Goal: Information Seeking & Learning: Find specific fact

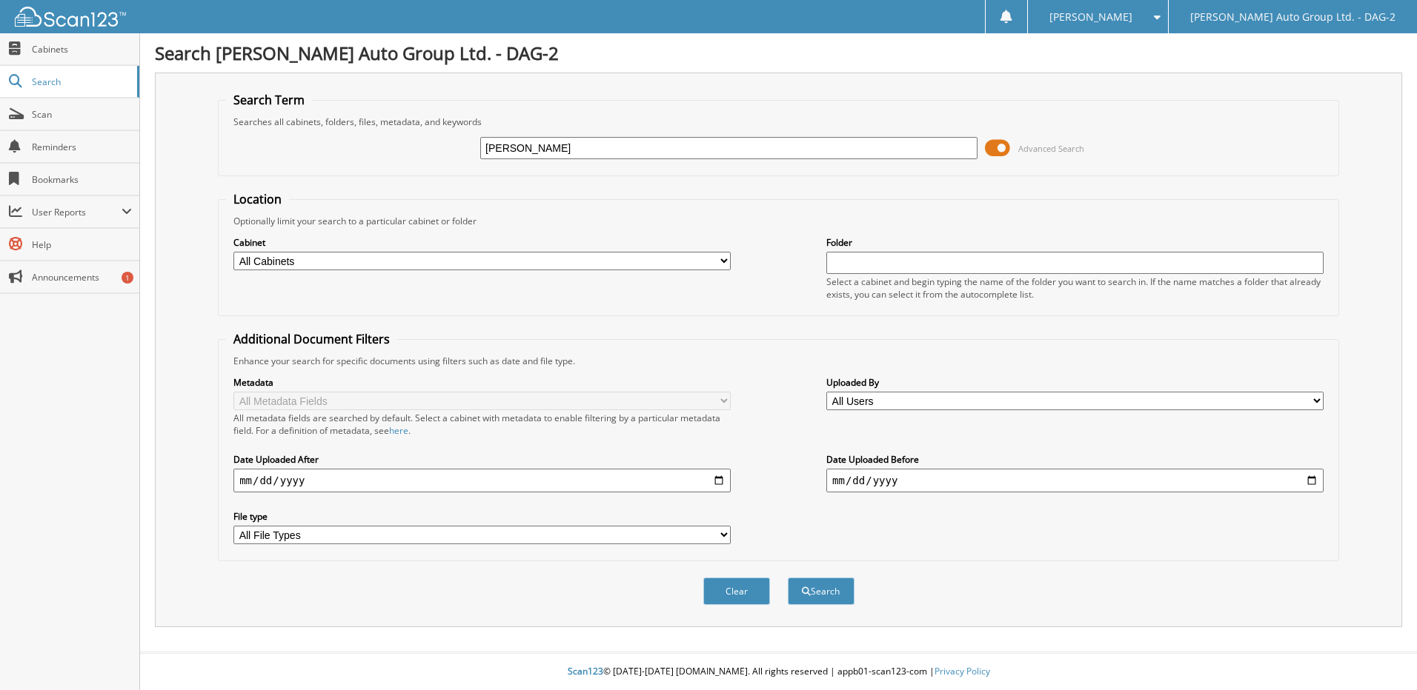
type input "graydon martinson"
click at [788, 578] on button "Search" at bounding box center [821, 591] width 67 height 27
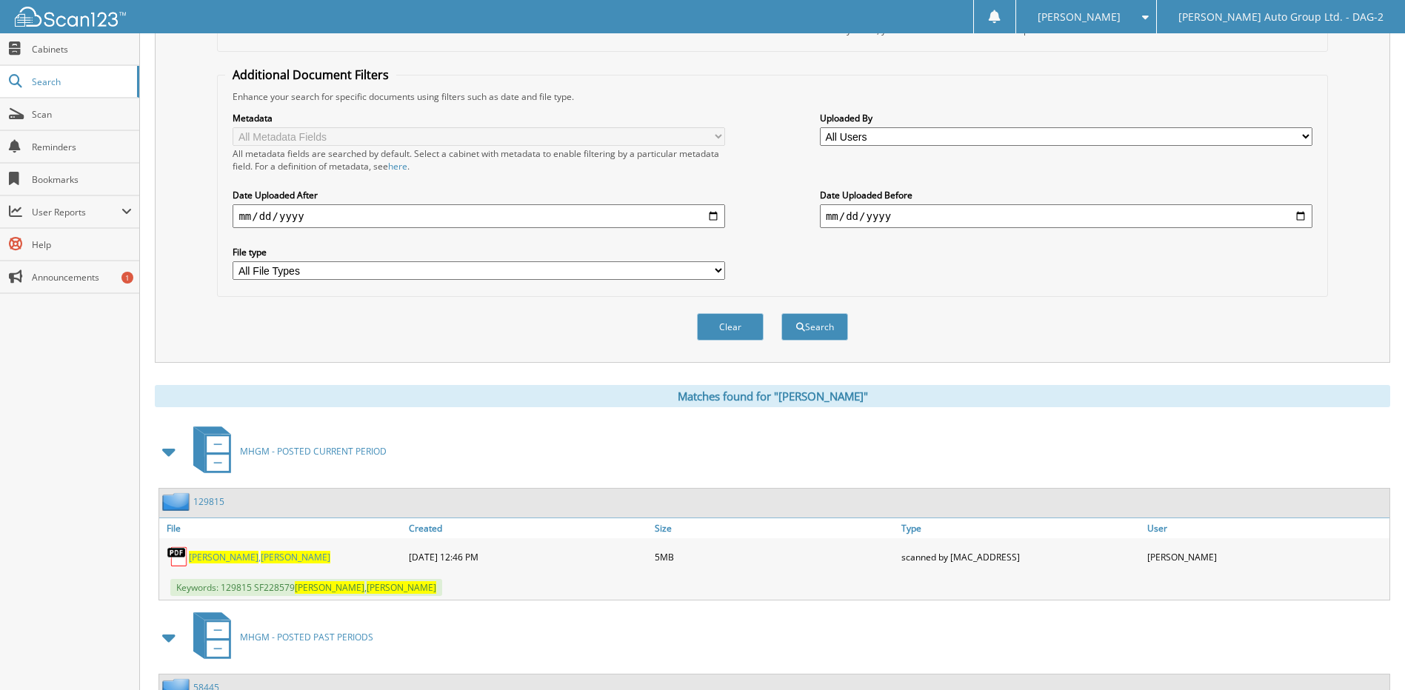
scroll to position [258, 0]
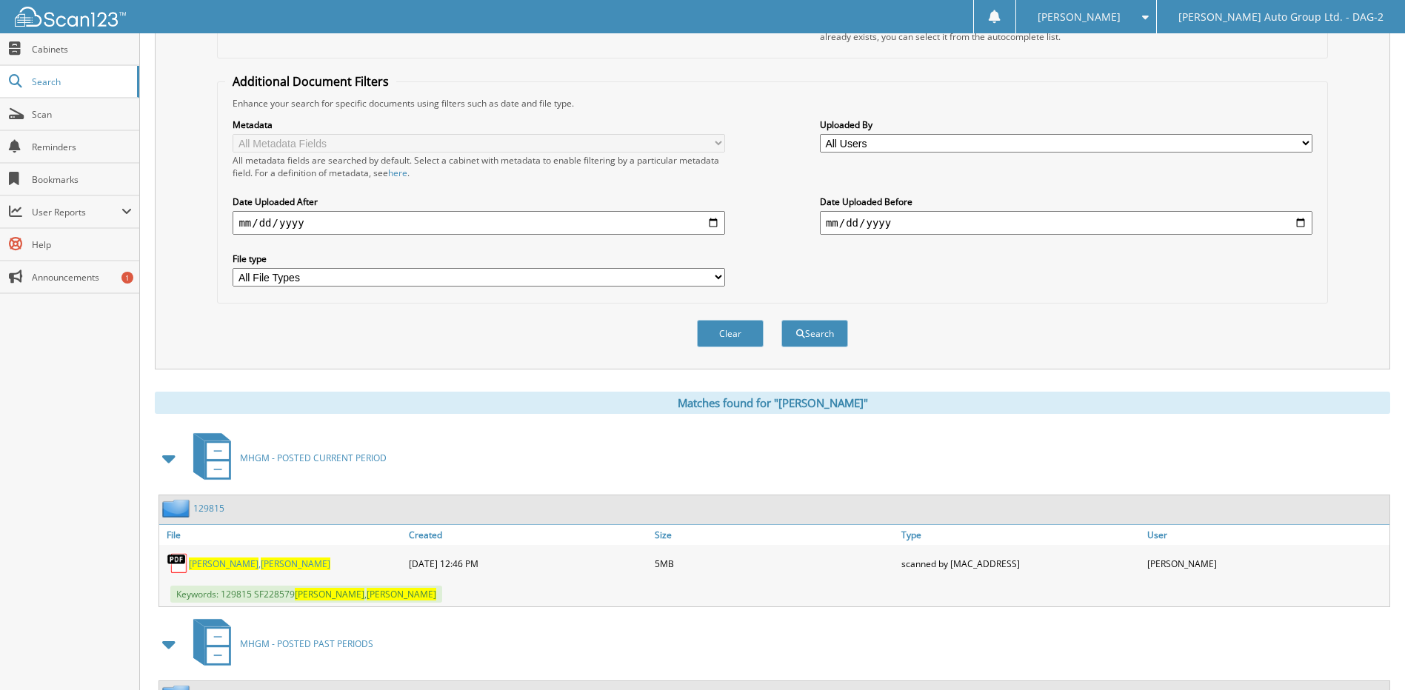
click at [261, 566] on span "Graydon" at bounding box center [296, 564] width 70 height 13
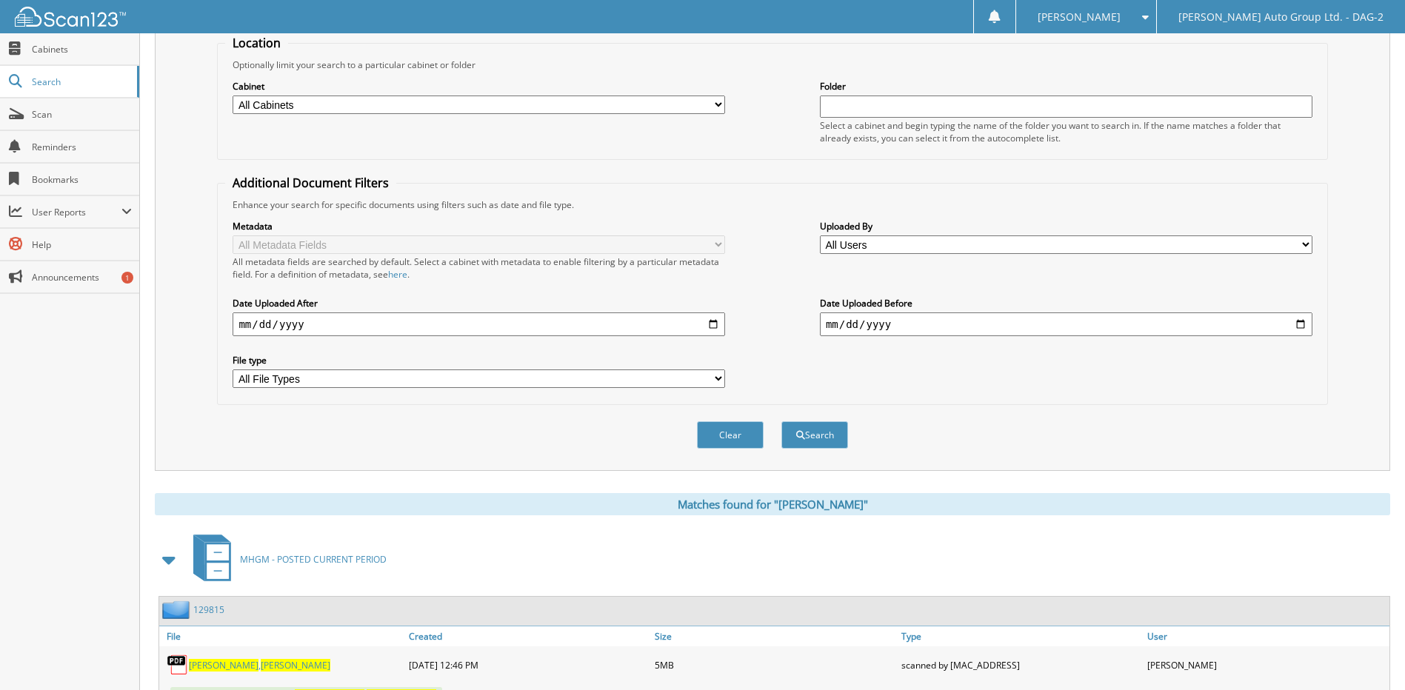
scroll to position [0, 0]
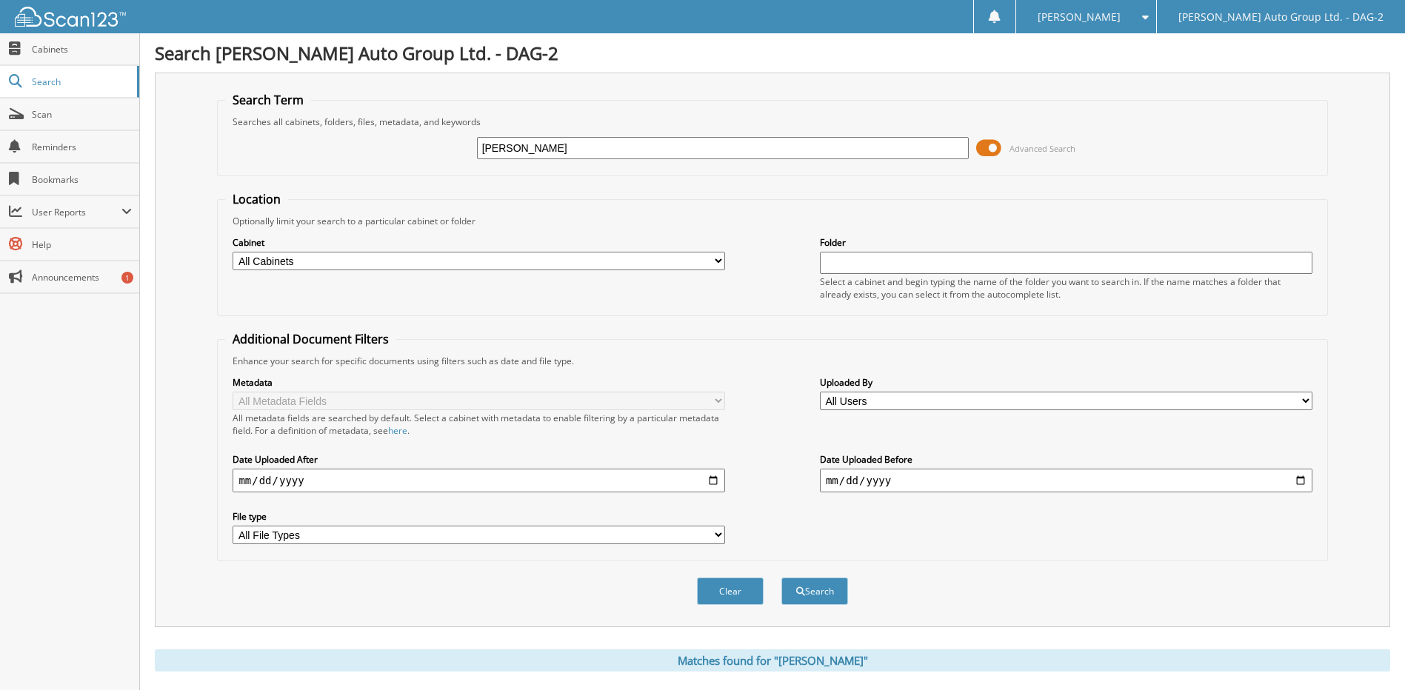
drag, startPoint x: 613, startPoint y: 144, endPoint x: 427, endPoint y: 141, distance: 186.0
click at [427, 141] on div "graydon martinson Advanced Search" at bounding box center [772, 148] width 1094 height 40
type input "[PERSON_NAME]"
click at [782, 578] on button "Search" at bounding box center [815, 591] width 67 height 27
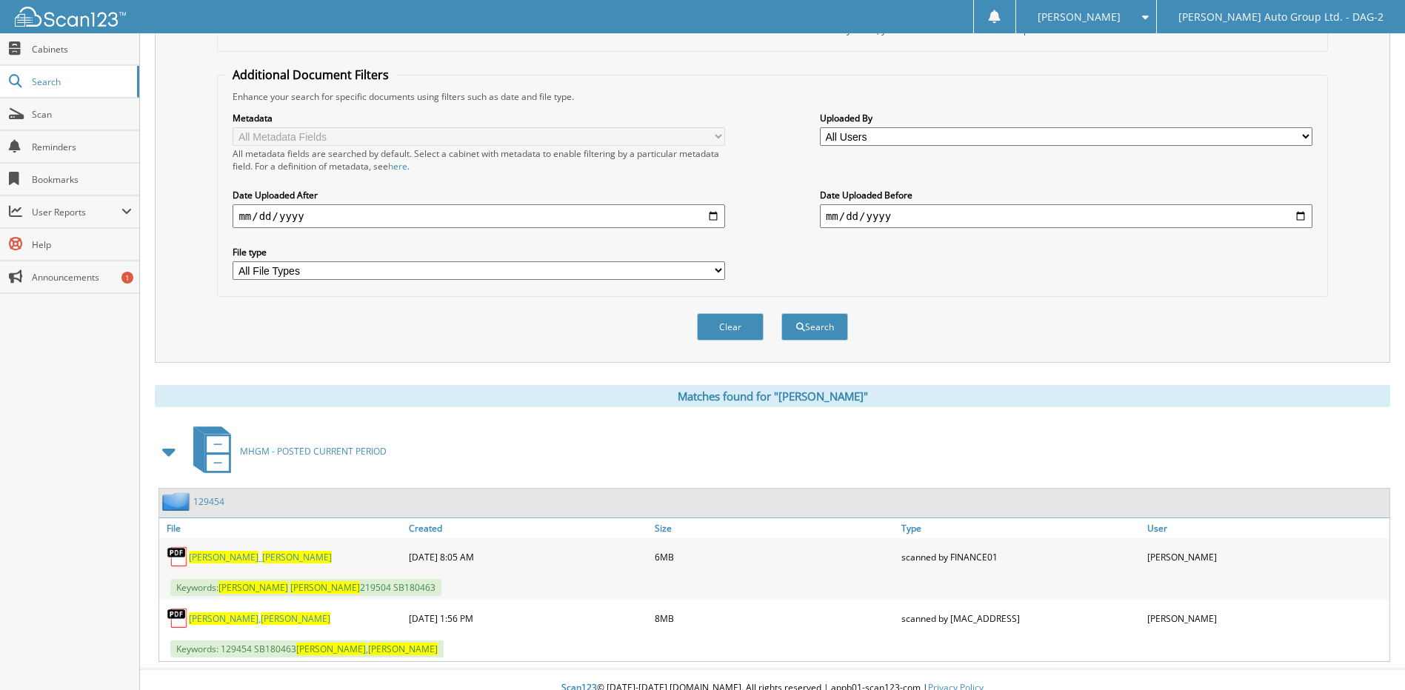
scroll to position [282, 0]
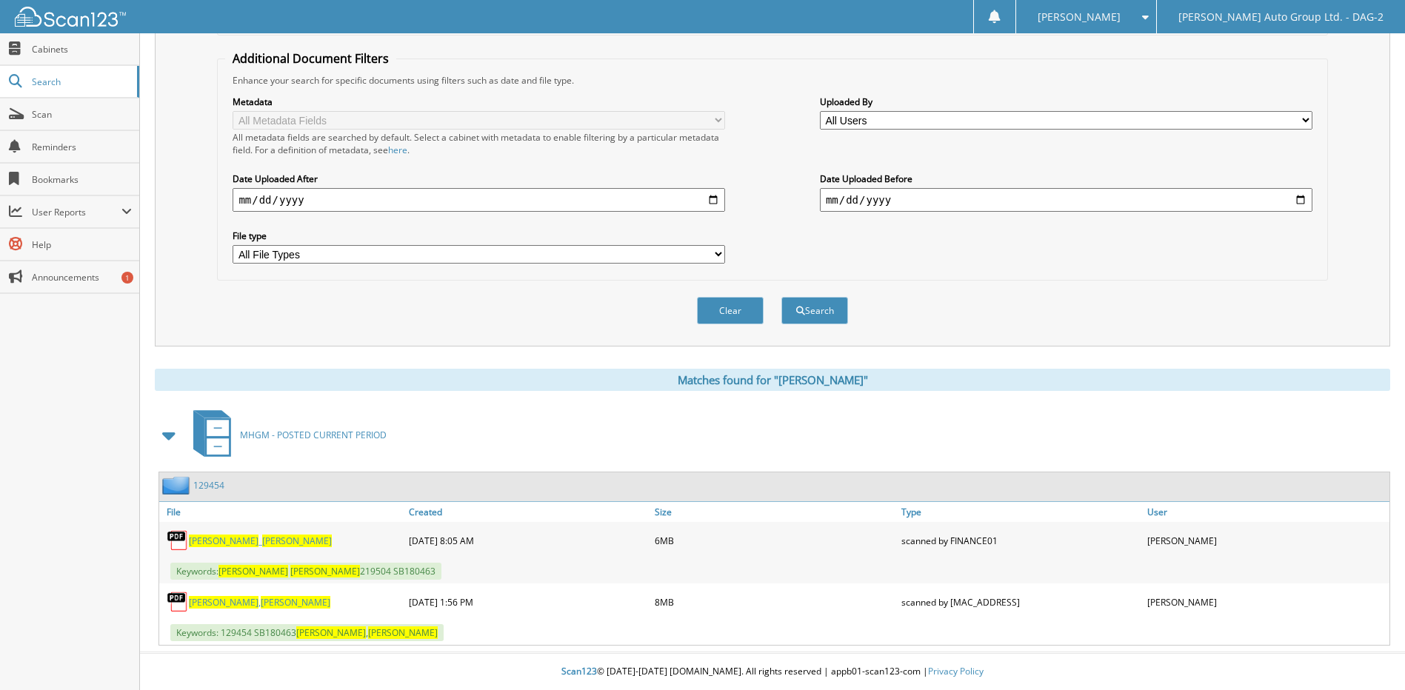
click at [262, 539] on span "[PERSON_NAME]" at bounding box center [297, 541] width 70 height 13
click at [262, 540] on span "[PERSON_NAME]" at bounding box center [297, 541] width 70 height 13
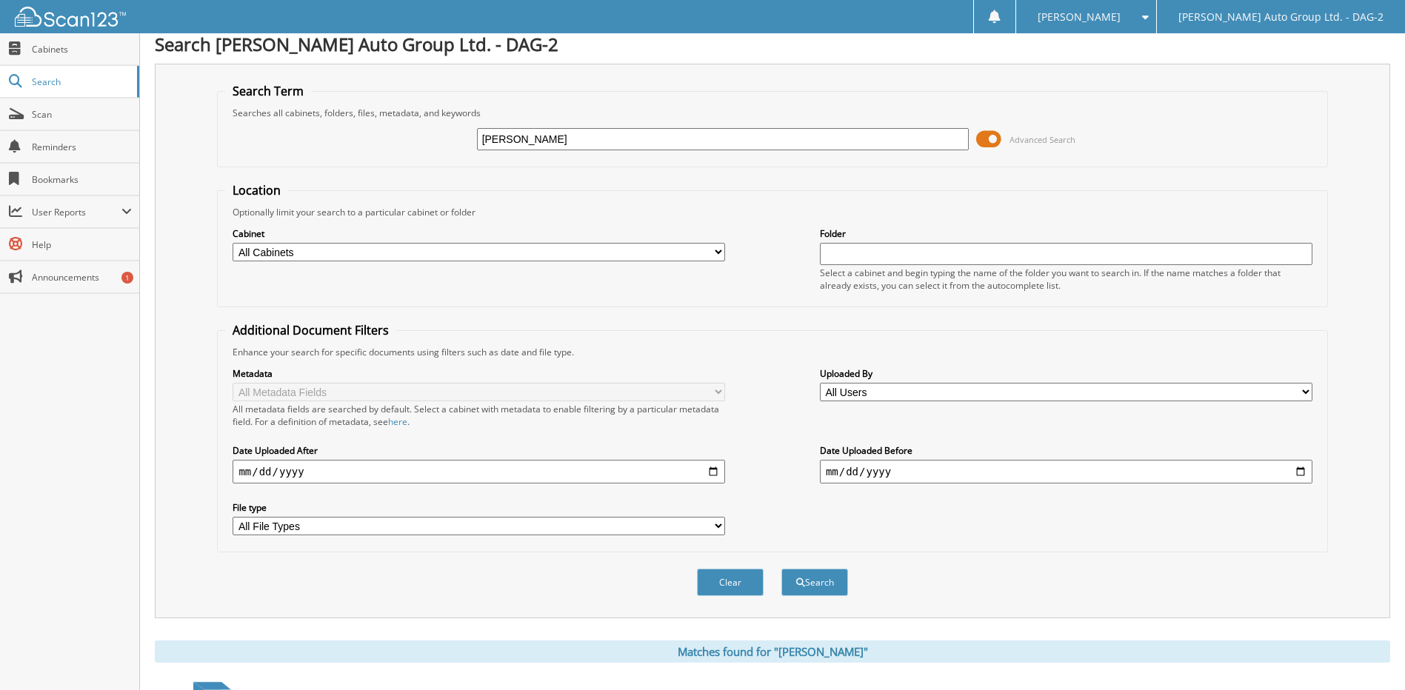
scroll to position [0, 0]
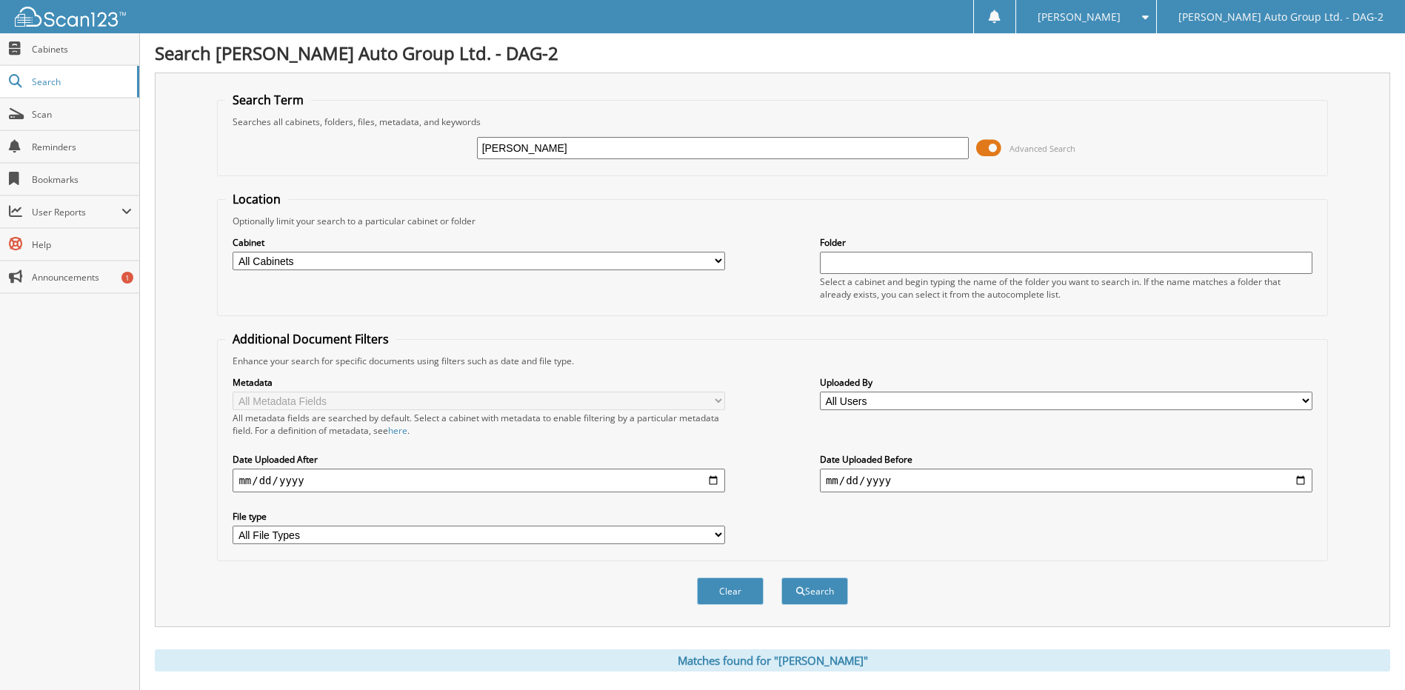
click at [587, 161] on div "[PERSON_NAME] Advanced Search" at bounding box center [772, 148] width 1094 height 40
drag, startPoint x: 586, startPoint y: 148, endPoint x: 480, endPoint y: 147, distance: 105.9
click at [480, 147] on input "[PERSON_NAME]" at bounding box center [723, 148] width 493 height 22
drag, startPoint x: 480, startPoint y: 147, endPoint x: 765, endPoint y: 113, distance: 287.4
click at [765, 113] on fieldset "Search Term Searches all cabinets, folders, files, metadata, and keywords Advan…" at bounding box center [772, 134] width 1111 height 84
